Goal: Task Accomplishment & Management: Use online tool/utility

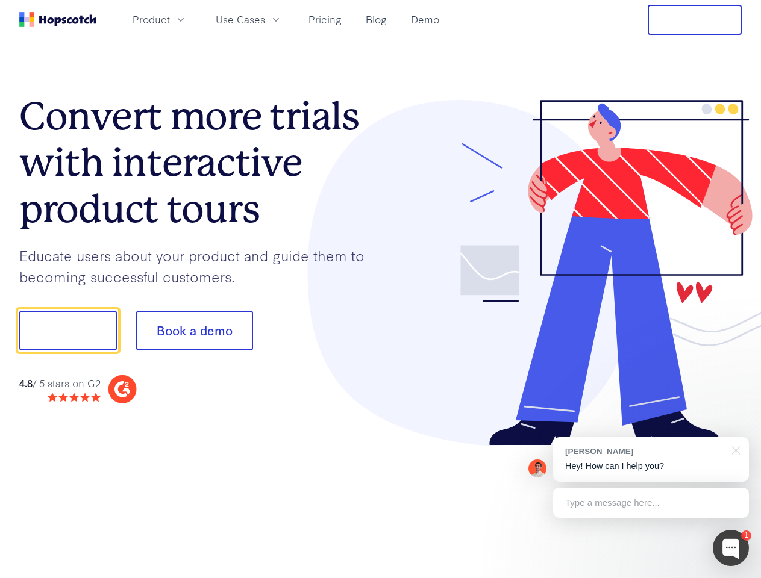
click at [381, 289] on div at bounding box center [562, 273] width 362 height 346
click at [170, 19] on span "Product" at bounding box center [151, 19] width 37 height 15
click at [265, 19] on span "Use Cases" at bounding box center [240, 19] width 49 height 15
click at [695, 20] on button "Free Trial" at bounding box center [695, 20] width 94 height 30
click at [67, 331] on button "Show me!" at bounding box center [68, 331] width 98 height 40
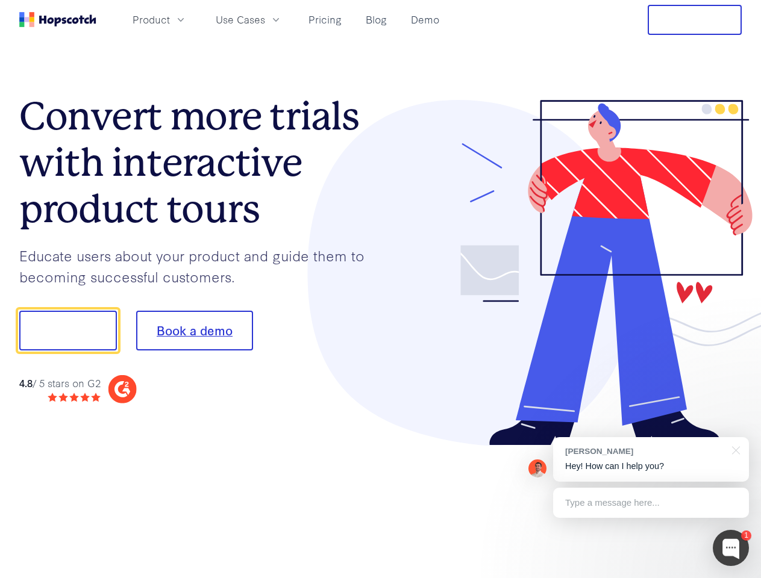
click at [194, 331] on button "Book a demo" at bounding box center [194, 331] width 117 height 40
click at [731, 548] on div at bounding box center [731, 548] width 36 height 36
click at [651, 460] on div "[PERSON_NAME] Hey! How can I help you?" at bounding box center [651, 459] width 196 height 45
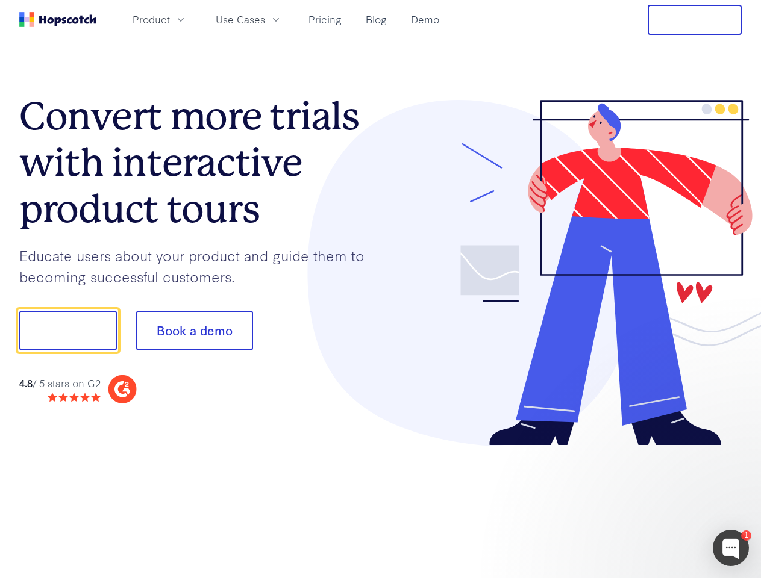
click at [734, 449] on div at bounding box center [636, 410] width 226 height 240
click at [651, 503] on div at bounding box center [636, 410] width 226 height 240
